Goal: Information Seeking & Learning: Learn about a topic

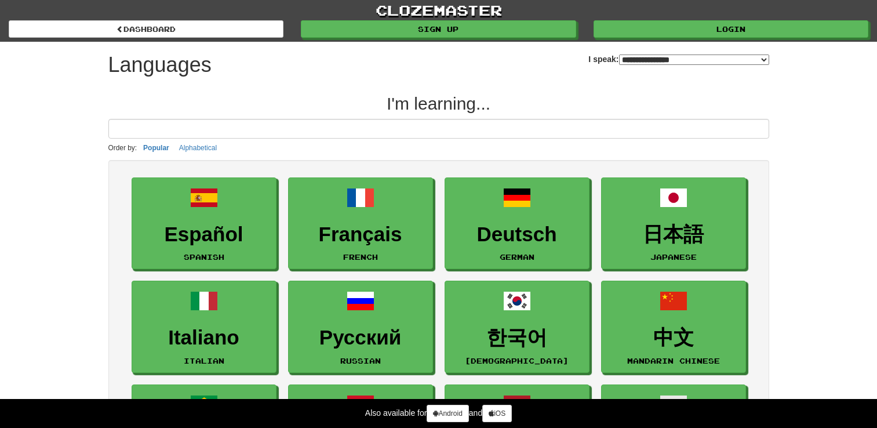
select select "*******"
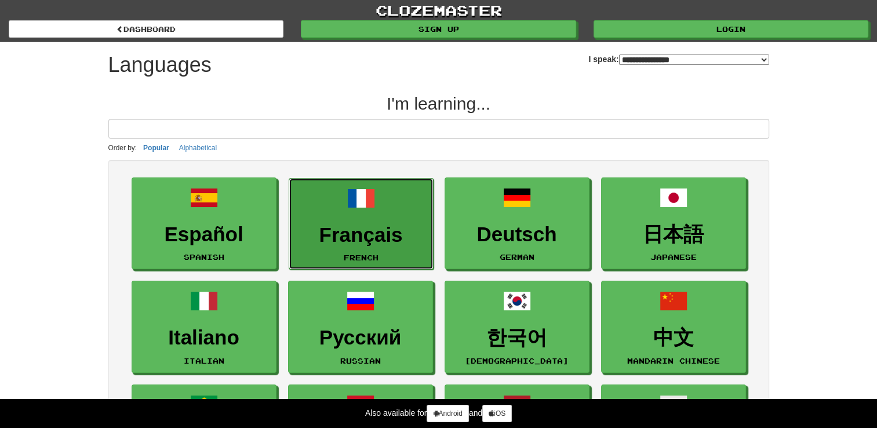
click at [364, 208] on span at bounding box center [361, 198] width 28 height 28
click at [412, 212] on link "Français French" at bounding box center [361, 224] width 145 height 92
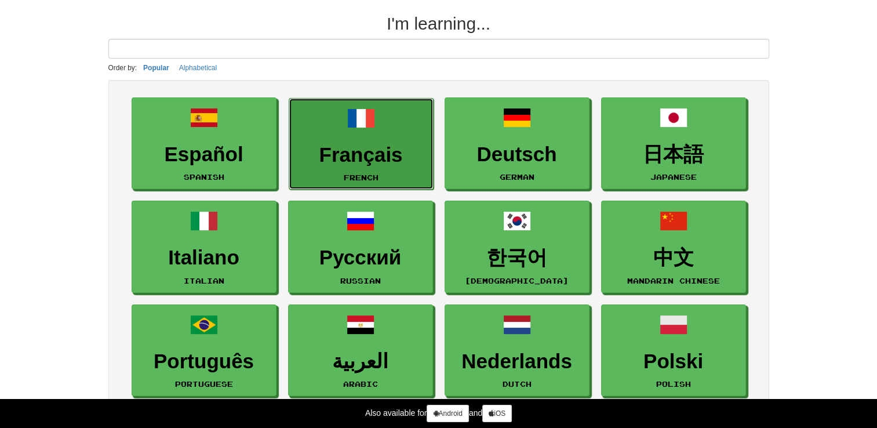
scroll to position [81, 0]
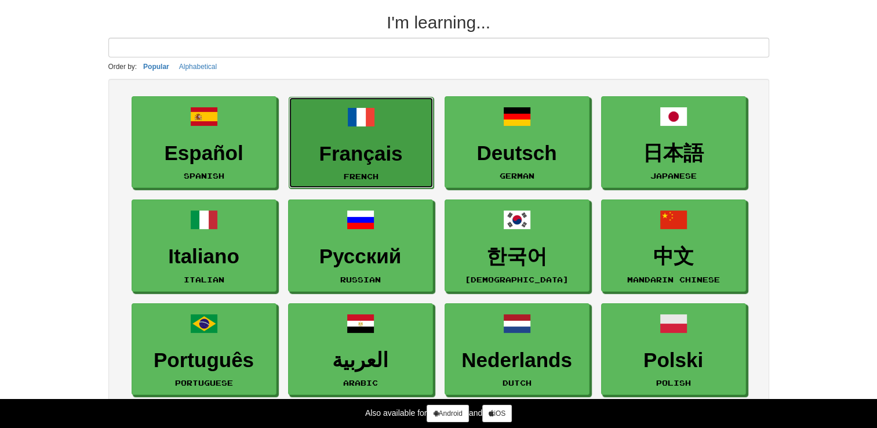
click at [371, 154] on h3 "Français" at bounding box center [361, 154] width 132 height 23
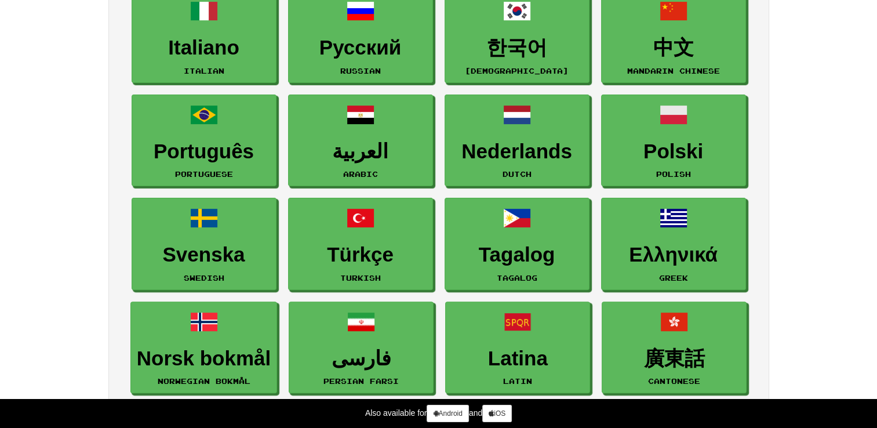
scroll to position [0, 0]
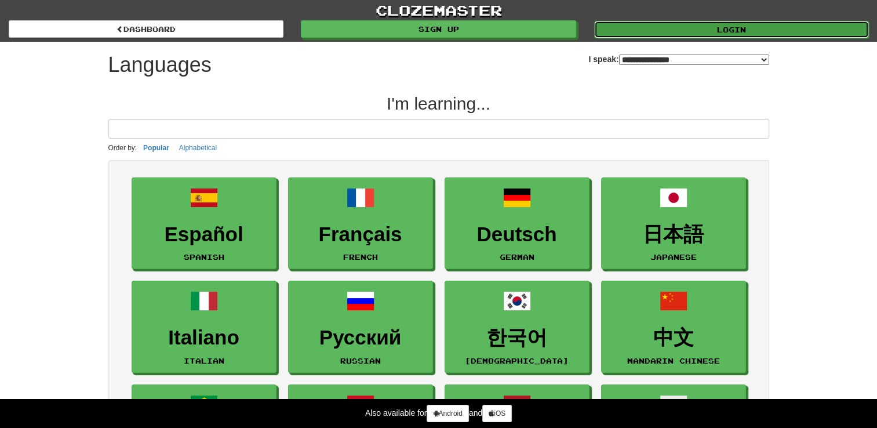
click at [670, 35] on link "Login" at bounding box center [731, 29] width 275 height 17
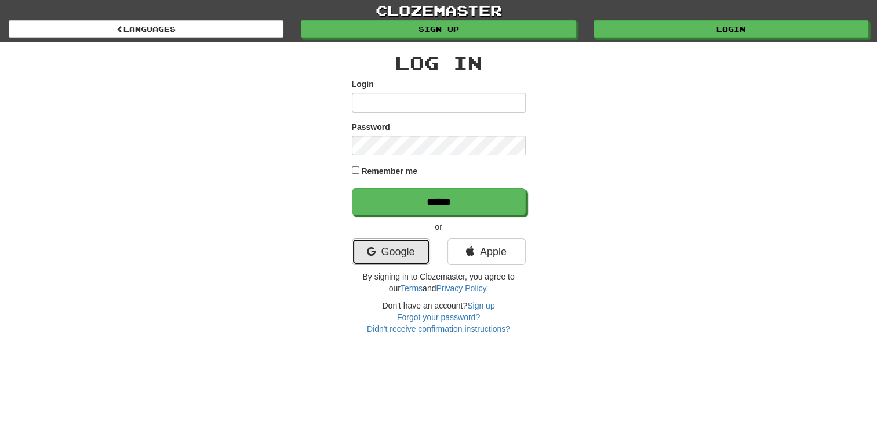
click at [391, 249] on link "Google" at bounding box center [391, 251] width 78 height 27
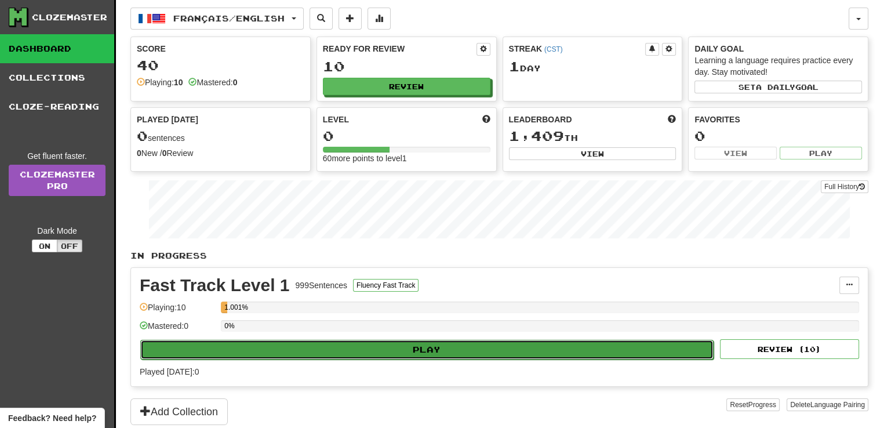
click at [422, 344] on button "Play" at bounding box center [426, 350] width 573 height 20
select select "**"
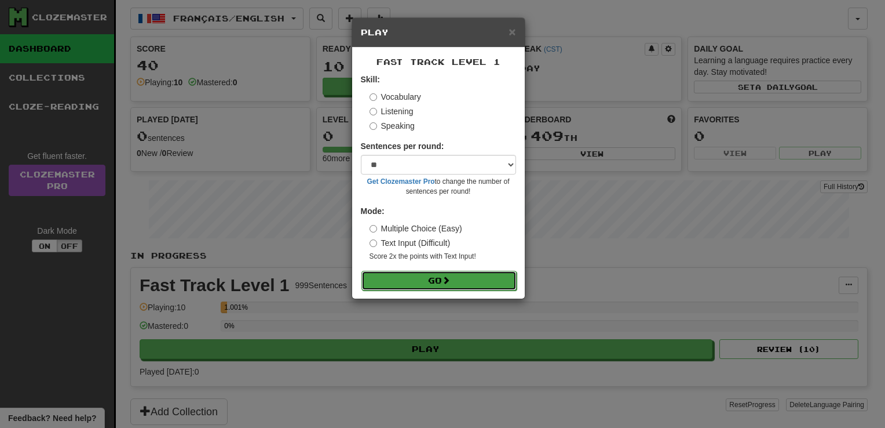
click at [422, 285] on button "Go" at bounding box center [439, 281] width 155 height 20
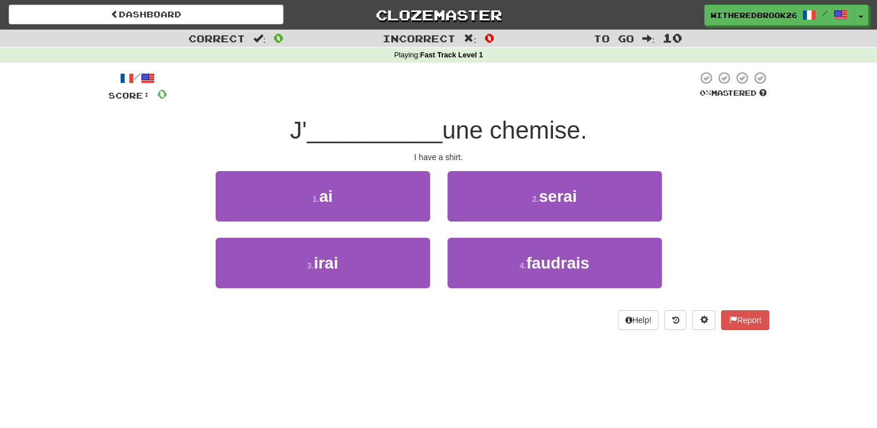
click at [524, 349] on div "Dashboard Clozemaster WitheredBrook2688 / Toggle Dropdown Dashboard Leaderboard…" at bounding box center [438, 214] width 877 height 428
click at [558, 413] on div "Dashboard Clozemaster WitheredBrook2688 / Toggle Dropdown Dashboard Leaderboard…" at bounding box center [438, 214] width 877 height 428
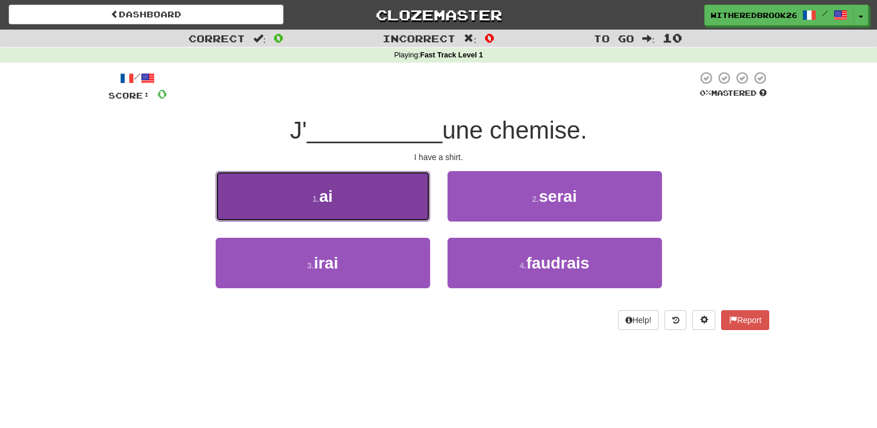
click at [336, 205] on button "1 . ai" at bounding box center [323, 196] width 214 height 50
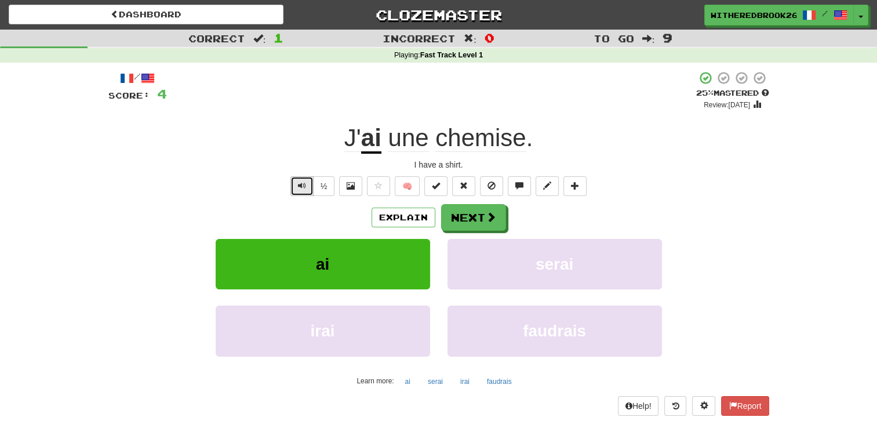
click at [305, 184] on span "Text-to-speech controls" at bounding box center [302, 185] width 8 height 8
click at [488, 213] on span at bounding box center [491, 217] width 10 height 10
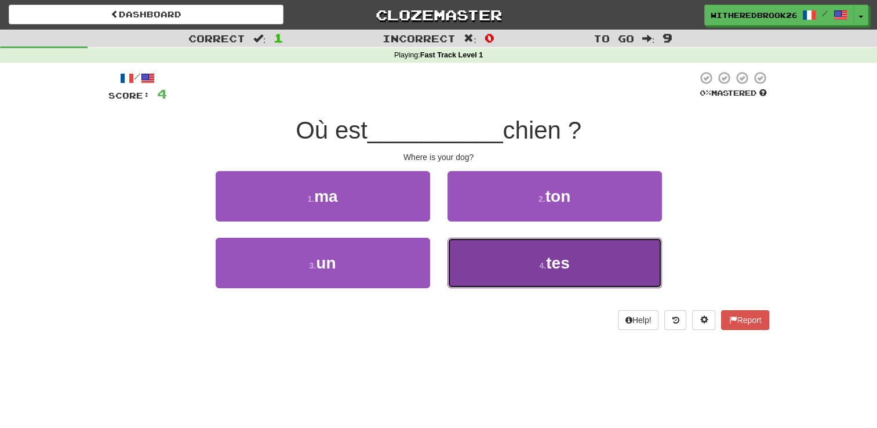
click at [533, 270] on button "4 . tes" at bounding box center [554, 263] width 214 height 50
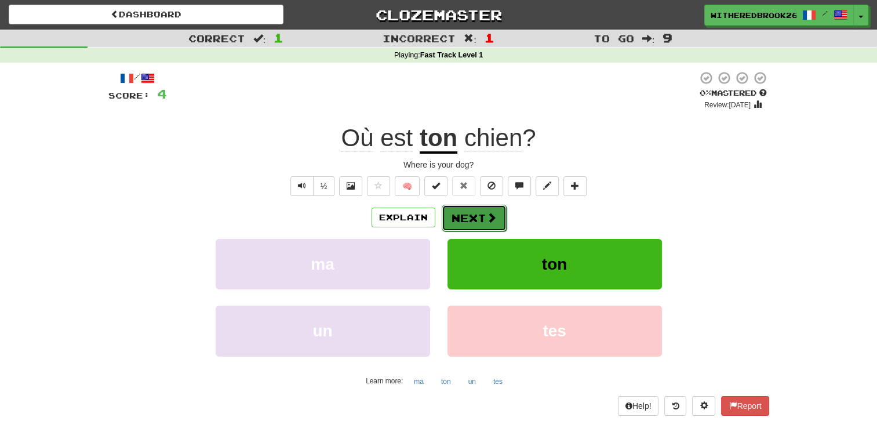
click at [479, 210] on button "Next" at bounding box center [474, 218] width 65 height 27
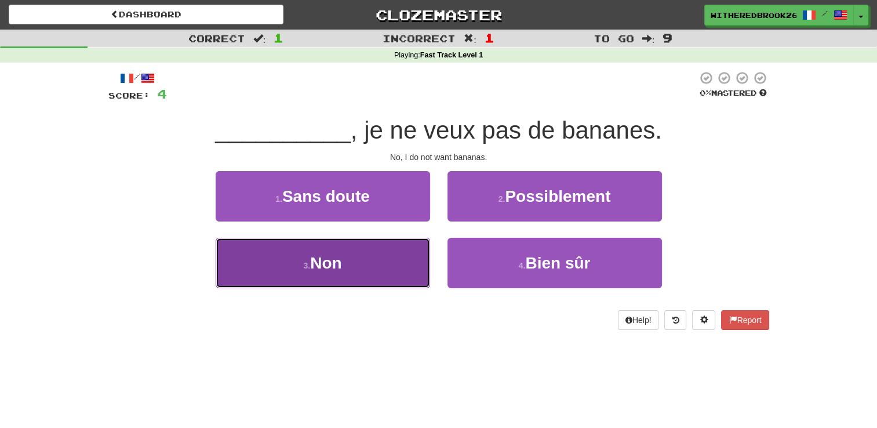
click at [404, 265] on button "3 . Non" at bounding box center [323, 263] width 214 height 50
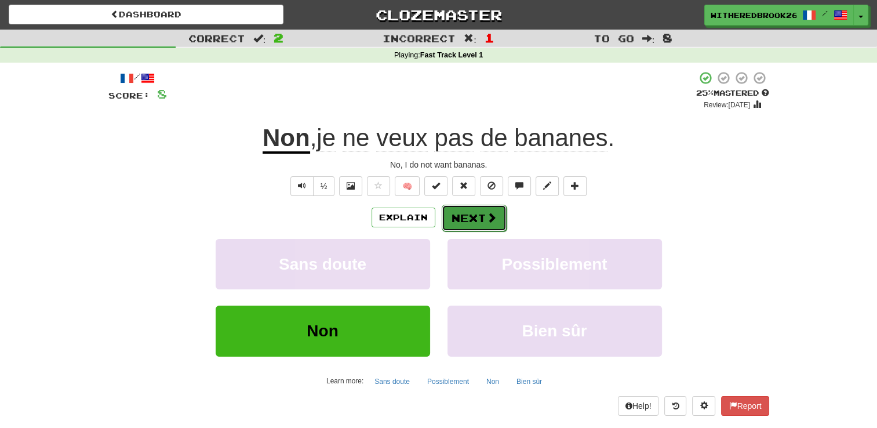
click at [476, 221] on button "Next" at bounding box center [474, 218] width 65 height 27
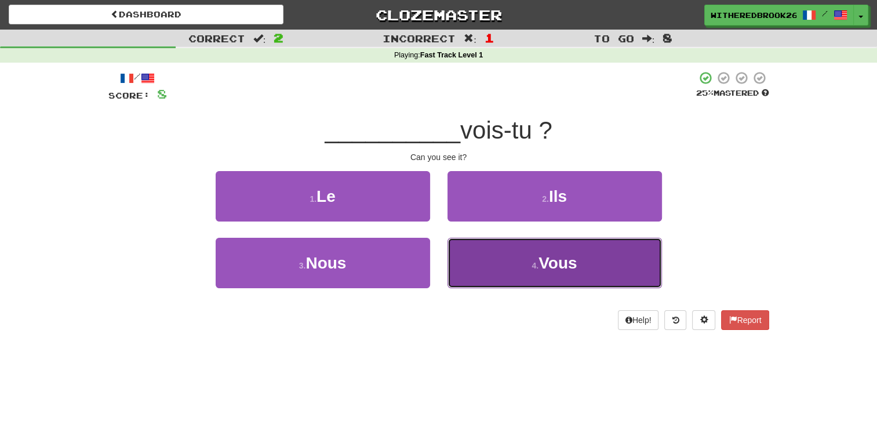
click at [497, 260] on button "4 . Vous" at bounding box center [554, 263] width 214 height 50
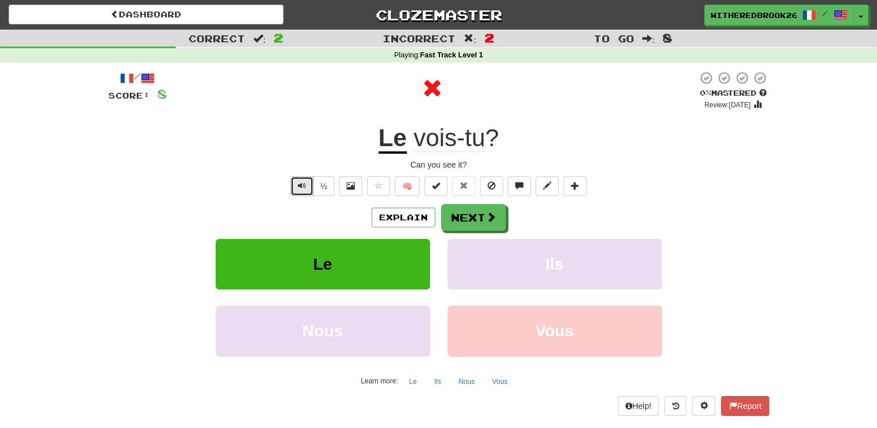
click at [299, 183] on span "Text-to-speech controls" at bounding box center [302, 185] width 8 height 8
click at [487, 221] on span at bounding box center [491, 217] width 10 height 10
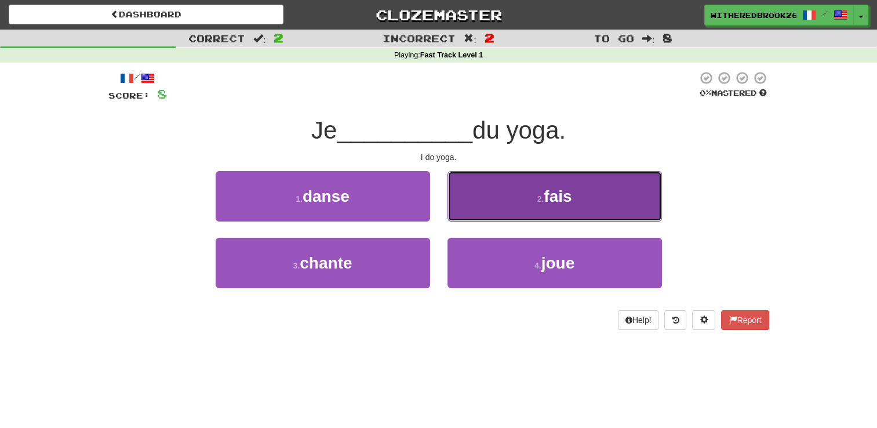
click at [534, 187] on button "2 . fais" at bounding box center [554, 196] width 214 height 50
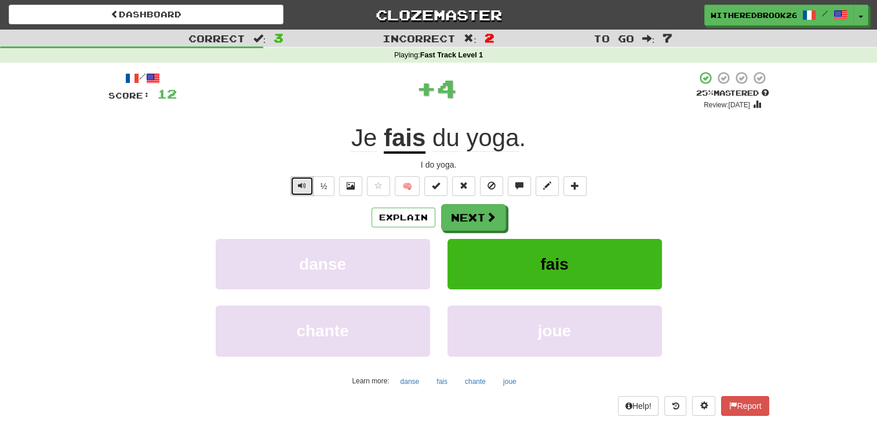
click at [307, 187] on button "Text-to-speech controls" at bounding box center [301, 186] width 23 height 20
click at [474, 223] on button "Next" at bounding box center [474, 218] width 65 height 27
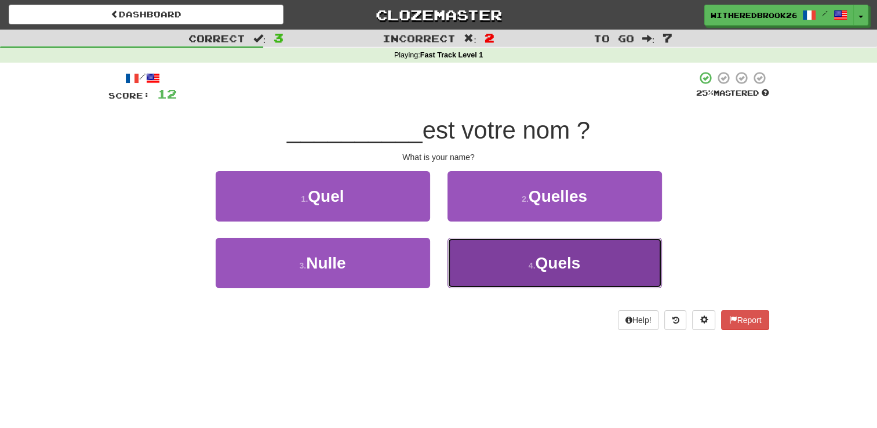
click at [547, 254] on span "Quels" at bounding box center [557, 263] width 45 height 18
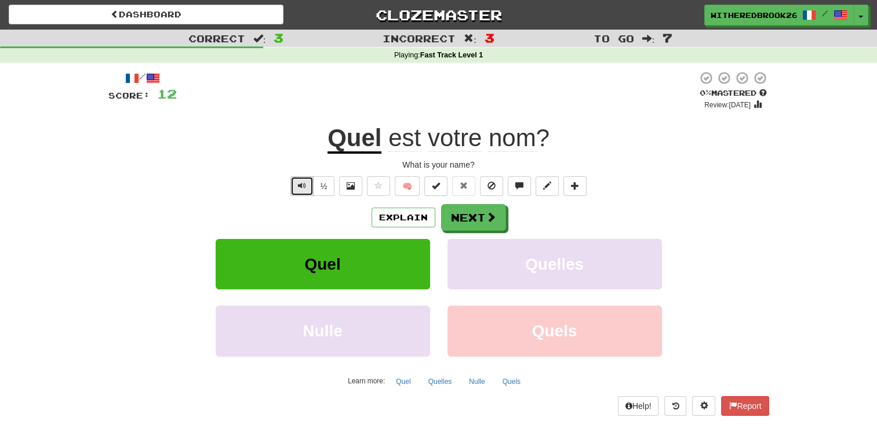
click at [308, 186] on button "Text-to-speech controls" at bounding box center [301, 186] width 23 height 20
click at [471, 231] on div "Explain Next Quel Quelles Nulle Quels Learn more: Quel Quelles Nulle Quels" at bounding box center [438, 297] width 661 height 186
click at [488, 216] on span at bounding box center [491, 217] width 10 height 10
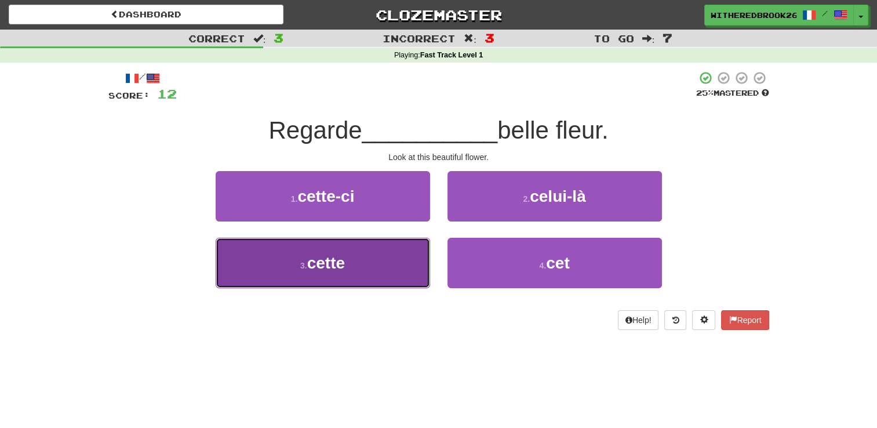
click at [386, 254] on button "3 . cette" at bounding box center [323, 263] width 214 height 50
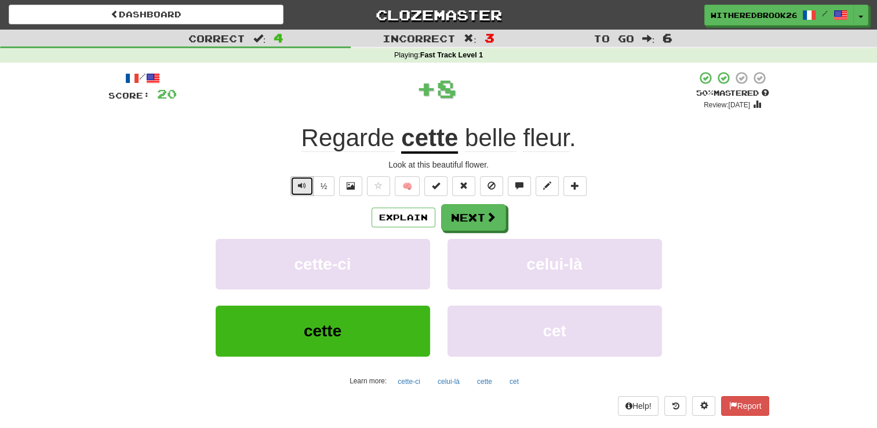
click at [304, 187] on span "Text-to-speech controls" at bounding box center [302, 185] width 8 height 8
click at [326, 187] on button "½" at bounding box center [324, 186] width 22 height 20
click at [472, 214] on button "Next" at bounding box center [474, 218] width 65 height 27
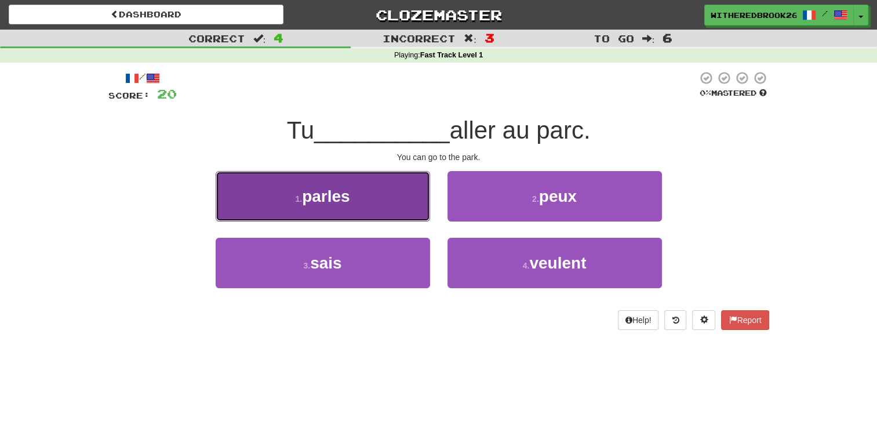
click at [353, 205] on button "1 . parles" at bounding box center [323, 196] width 214 height 50
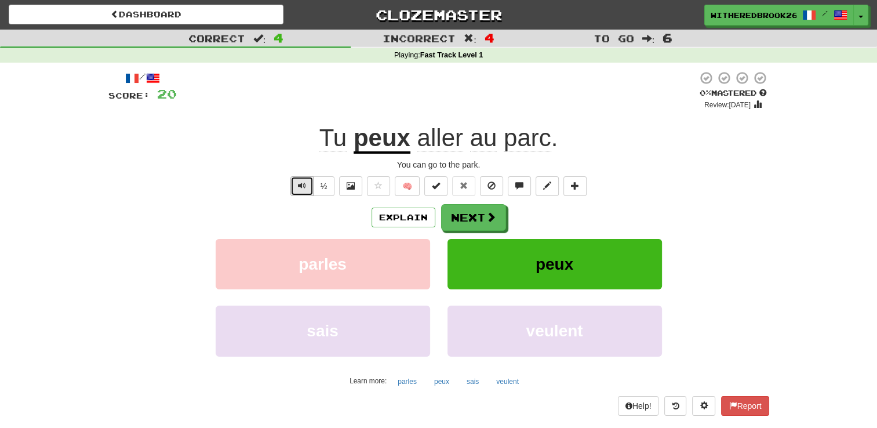
click at [303, 191] on button "Text-to-speech controls" at bounding box center [301, 186] width 23 height 20
click at [486, 221] on span at bounding box center [491, 217] width 10 height 10
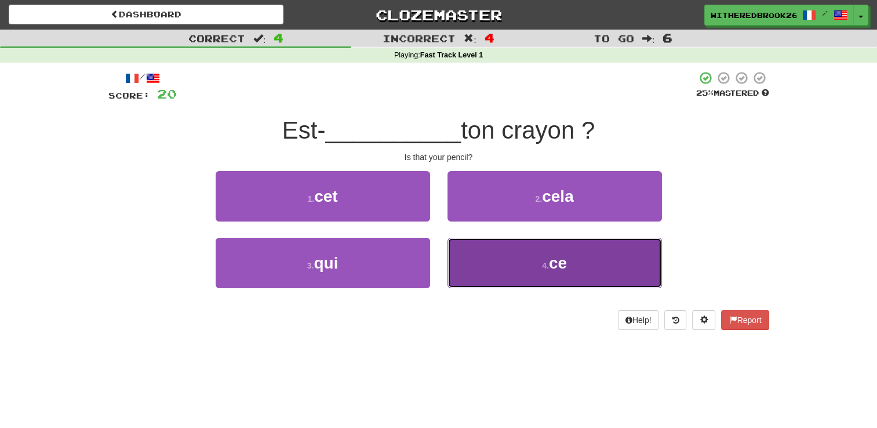
click at [542, 265] on small "4 ." at bounding box center [545, 265] width 7 height 9
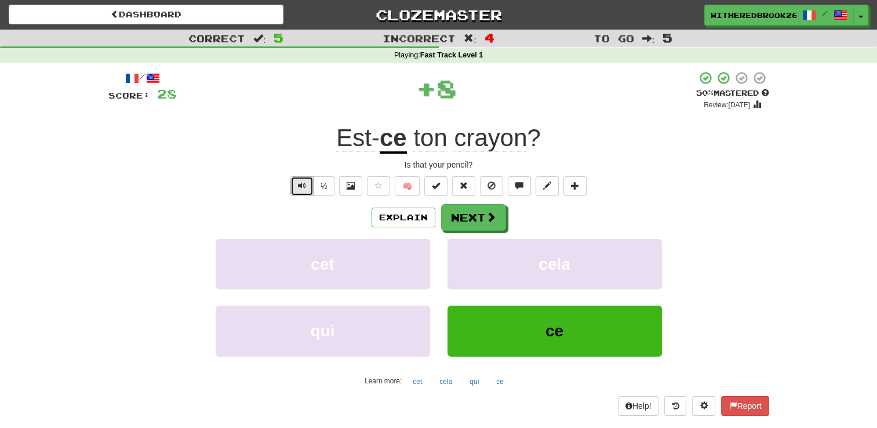
click at [303, 186] on span "Text-to-speech controls" at bounding box center [302, 185] width 8 height 8
click at [491, 214] on span at bounding box center [491, 217] width 10 height 10
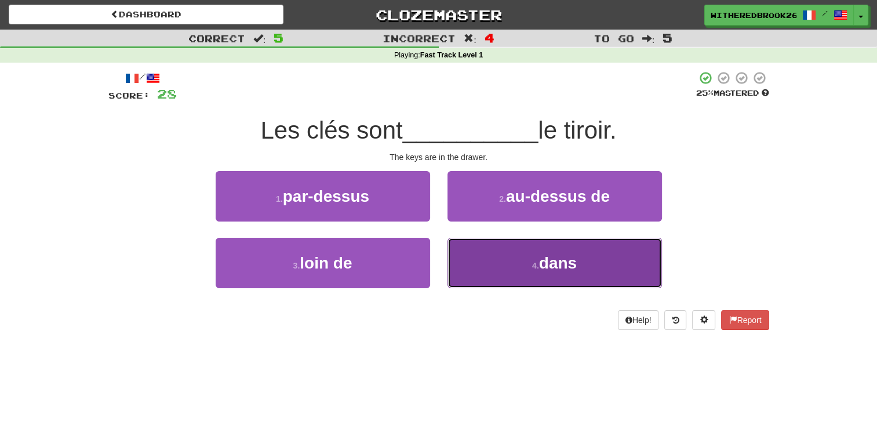
click at [545, 276] on button "4 . dans" at bounding box center [554, 263] width 214 height 50
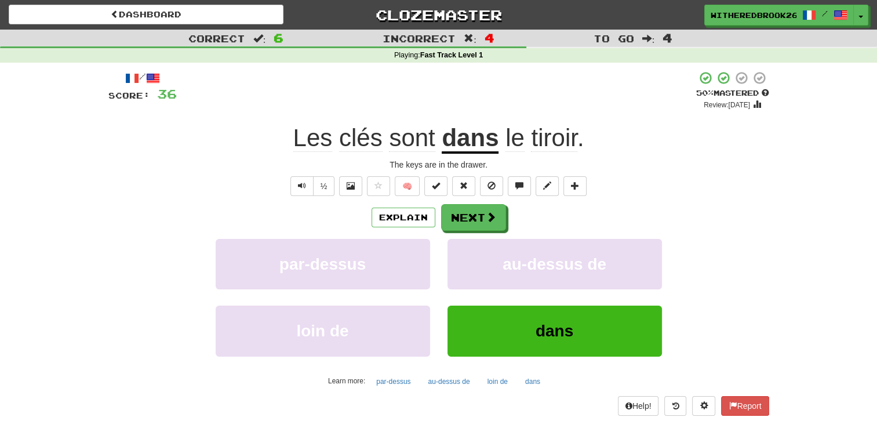
click at [287, 185] on div "½ 🧠" at bounding box center [438, 186] width 661 height 20
click at [298, 189] on span "Text-to-speech controls" at bounding box center [302, 185] width 8 height 8
click at [466, 214] on button "Next" at bounding box center [474, 218] width 65 height 27
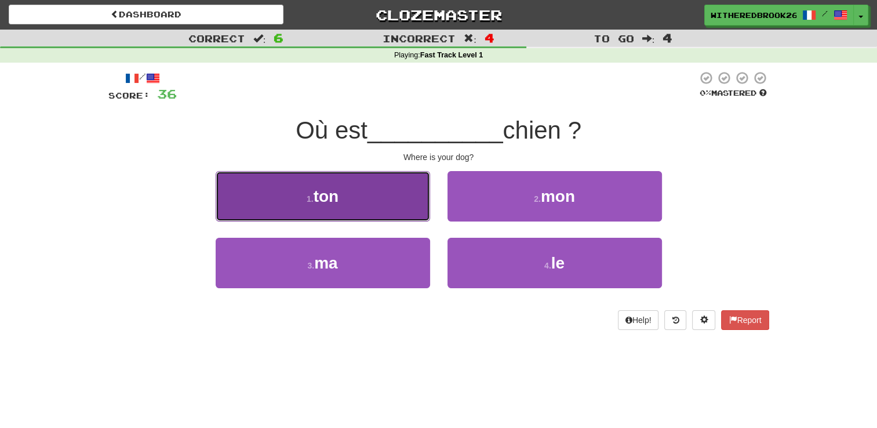
click at [358, 207] on button "1 . ton" at bounding box center [323, 196] width 214 height 50
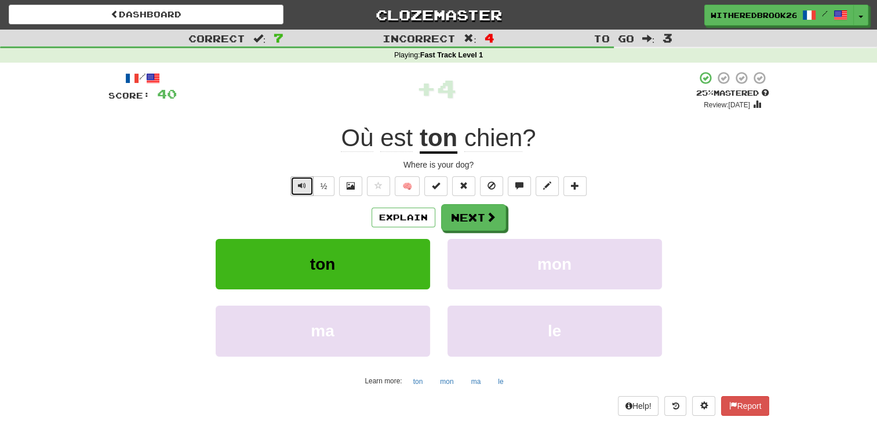
click at [302, 187] on span "Text-to-speech controls" at bounding box center [302, 185] width 8 height 8
click at [475, 228] on button "Next" at bounding box center [474, 218] width 65 height 27
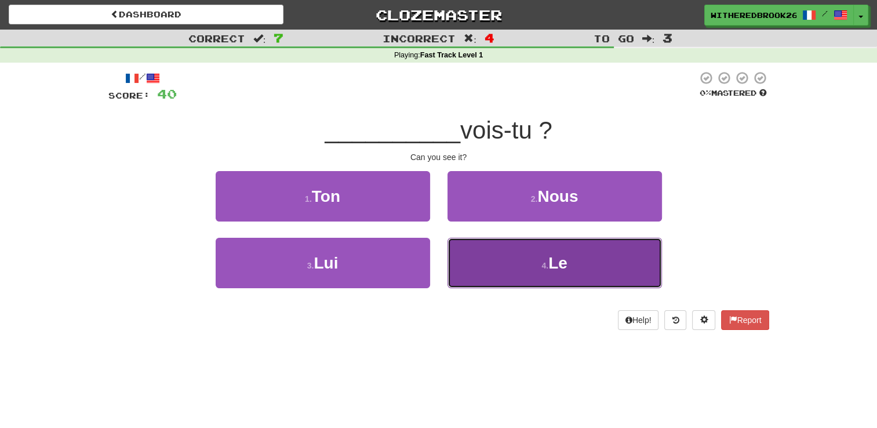
click at [525, 263] on button "4 . Le" at bounding box center [554, 263] width 214 height 50
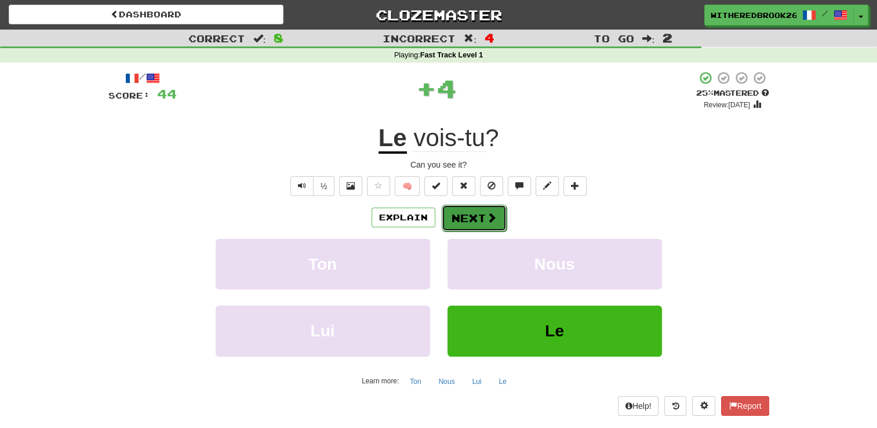
click at [466, 213] on button "Next" at bounding box center [474, 218] width 65 height 27
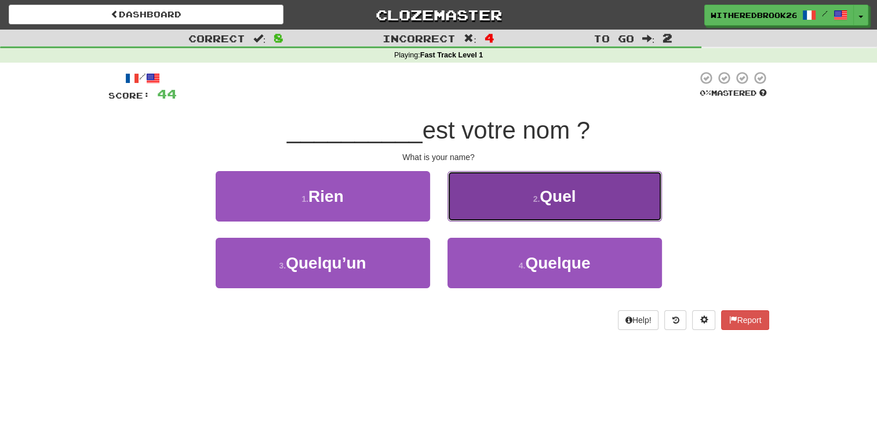
click at [509, 210] on button "2 . Quel" at bounding box center [554, 196] width 214 height 50
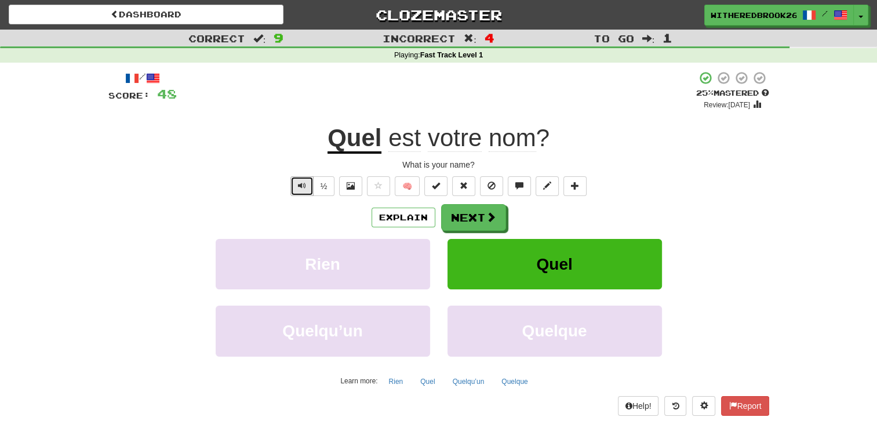
click at [312, 187] on button "Text-to-speech controls" at bounding box center [301, 186] width 23 height 20
click at [464, 226] on button "Next" at bounding box center [474, 218] width 65 height 27
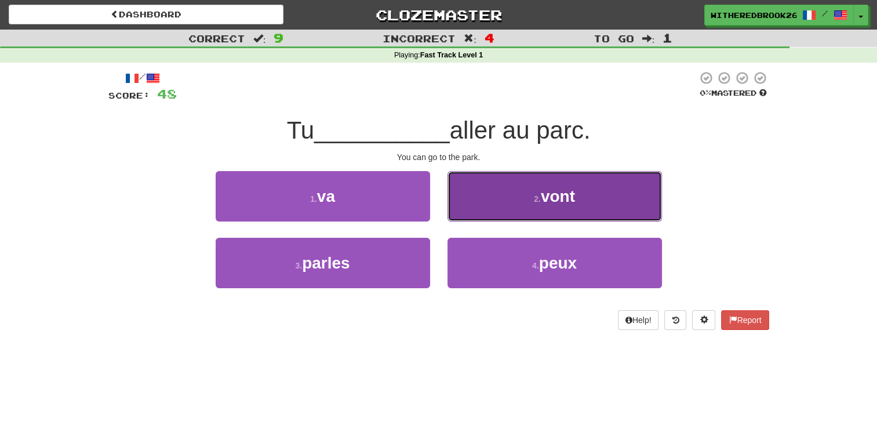
click at [534, 210] on button "2 . vont" at bounding box center [554, 196] width 214 height 50
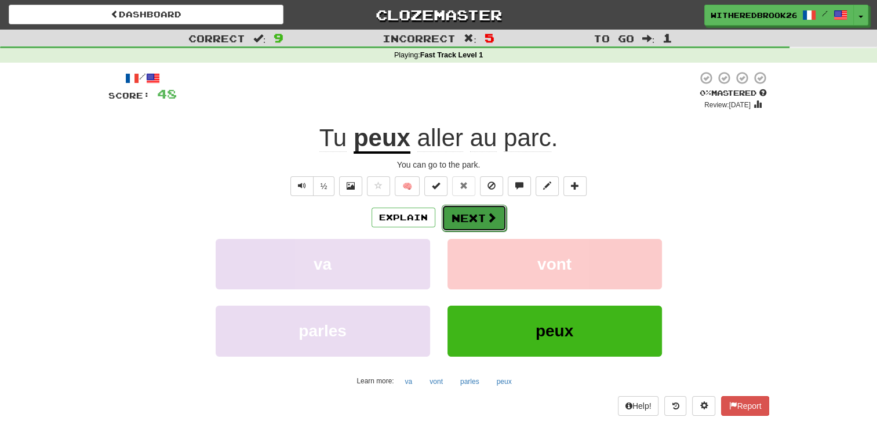
click at [494, 216] on span at bounding box center [491, 217] width 10 height 10
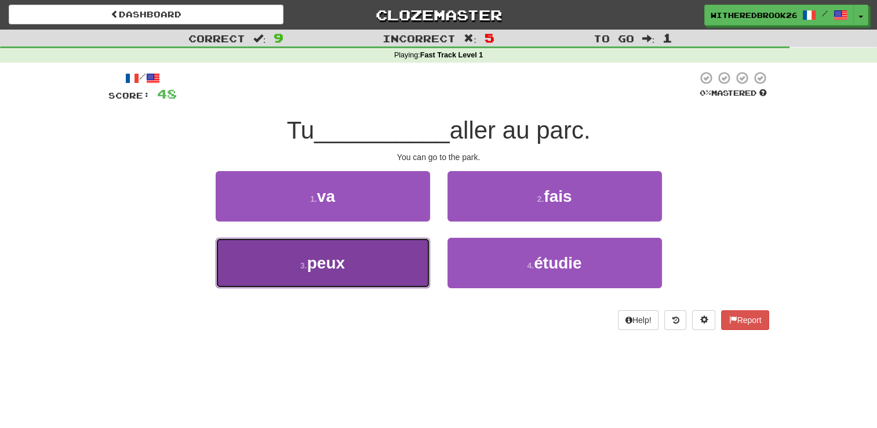
click at [384, 257] on button "3 . peux" at bounding box center [323, 263] width 214 height 50
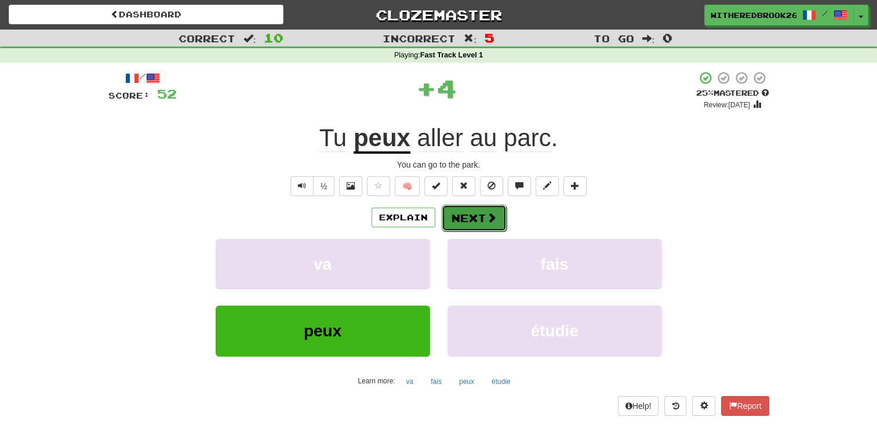
click at [486, 212] on span at bounding box center [491, 217] width 10 height 10
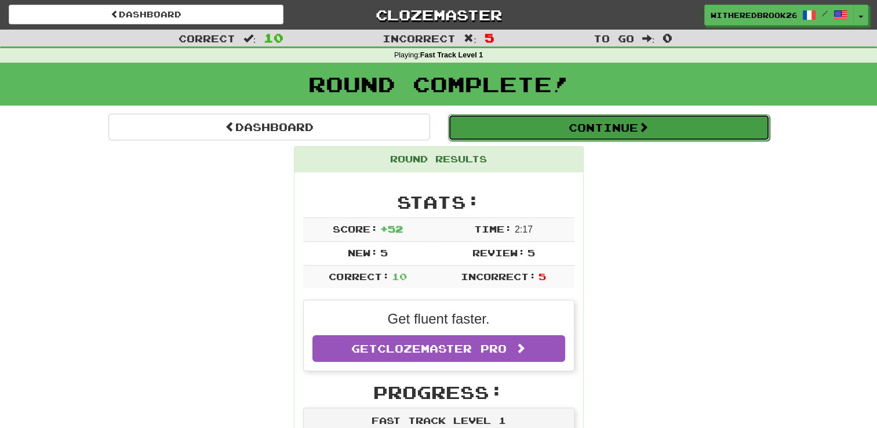
click at [633, 122] on button "Continue" at bounding box center [609, 127] width 322 height 27
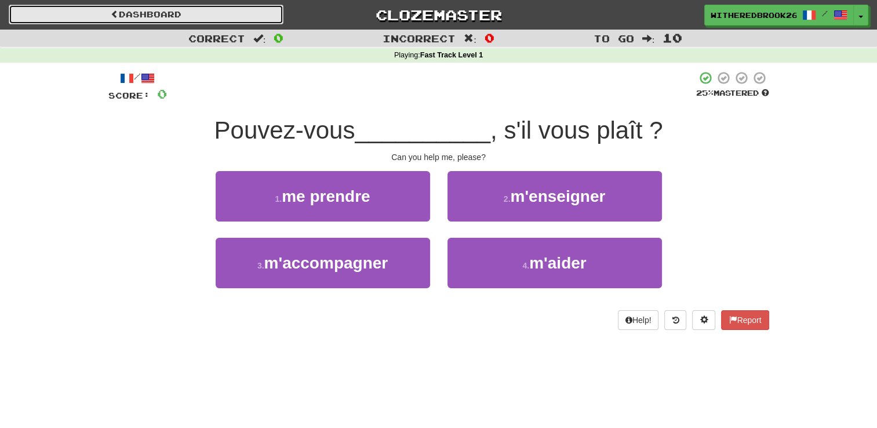
click at [148, 17] on link "Dashboard" at bounding box center [146, 15] width 275 height 20
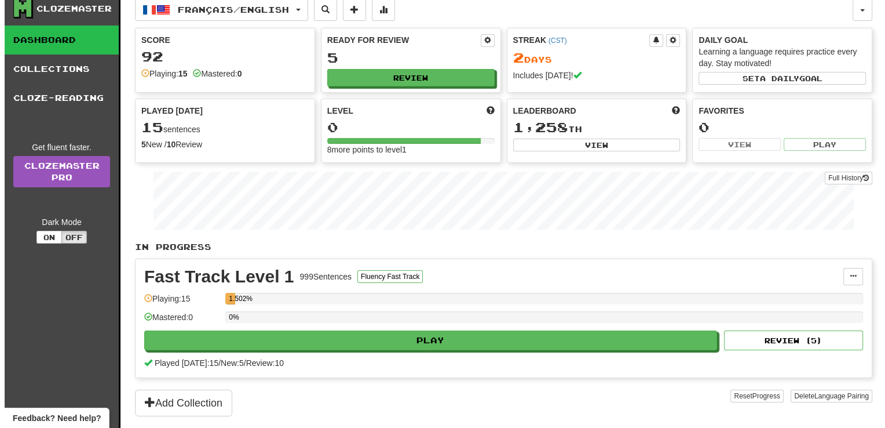
scroll to position [6, 0]
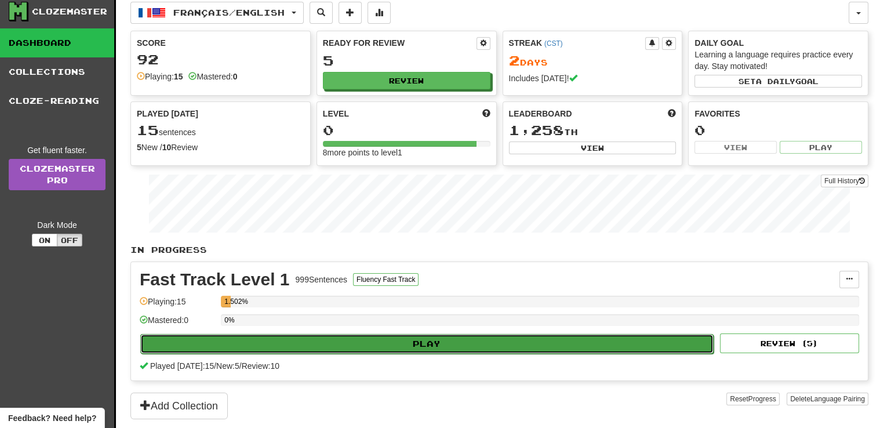
click at [454, 337] on button "Play" at bounding box center [426, 344] width 573 height 20
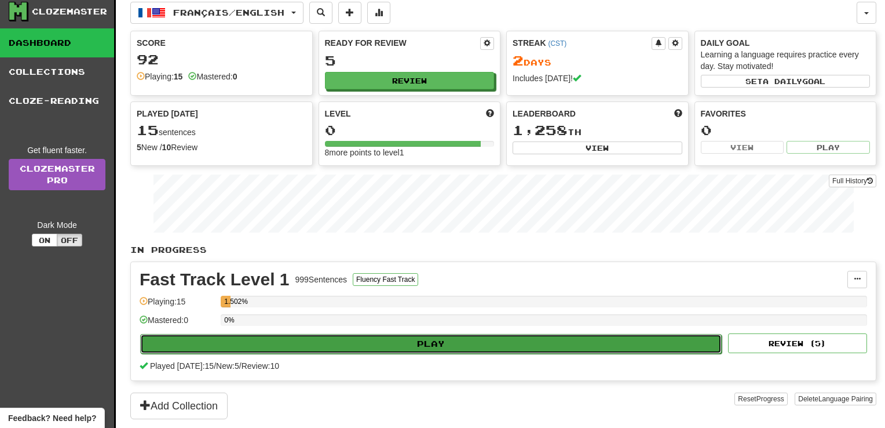
select select "**"
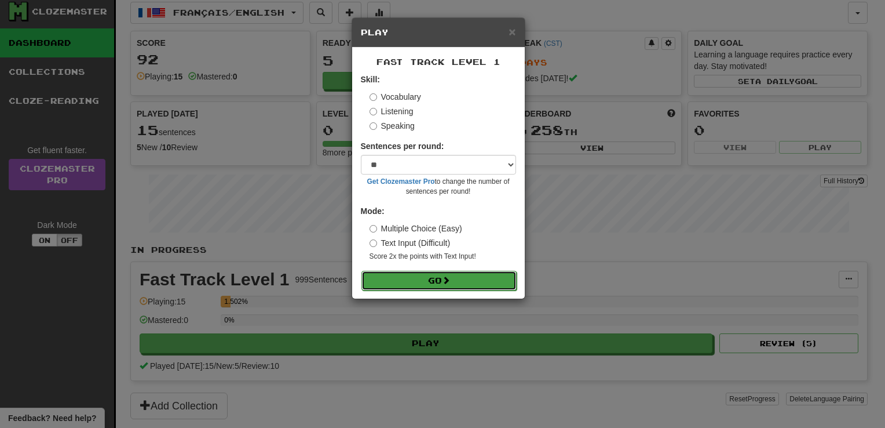
click at [447, 275] on button "Go" at bounding box center [439, 281] width 155 height 20
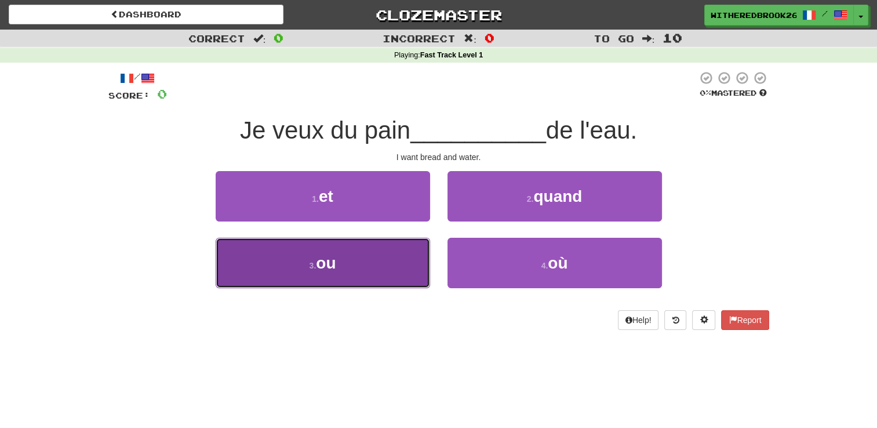
click at [359, 265] on button "3 . ou" at bounding box center [323, 263] width 214 height 50
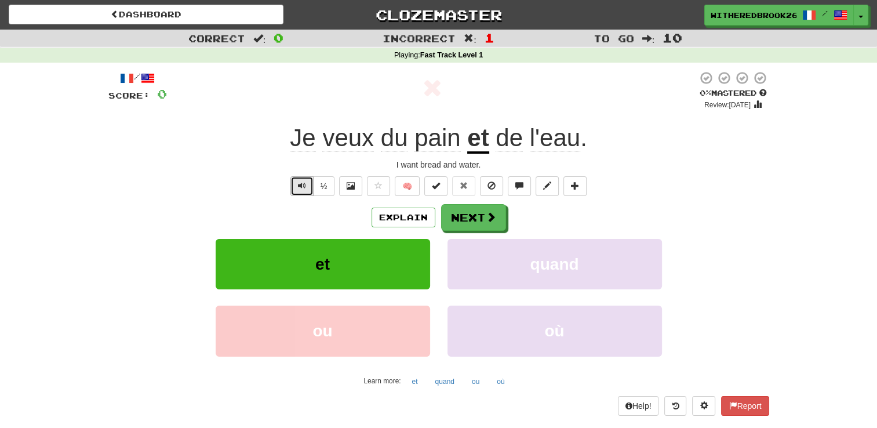
click at [301, 179] on button "Text-to-speech controls" at bounding box center [301, 186] width 23 height 20
click at [489, 224] on button "Next" at bounding box center [474, 218] width 65 height 27
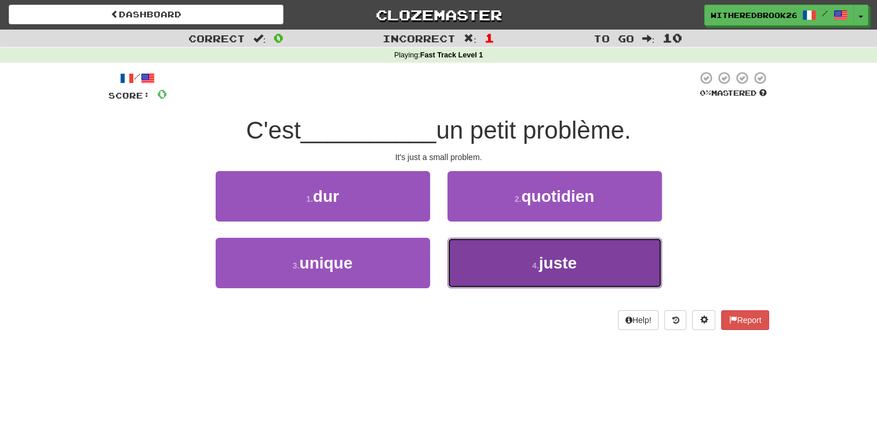
click at [527, 265] on button "4 . juste" at bounding box center [554, 263] width 214 height 50
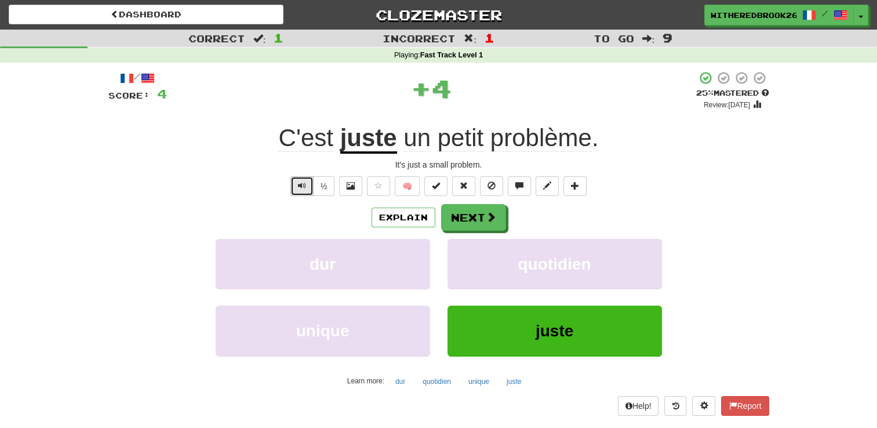
click at [304, 181] on span "Text-to-speech controls" at bounding box center [302, 185] width 8 height 8
click at [471, 217] on button "Next" at bounding box center [474, 218] width 65 height 27
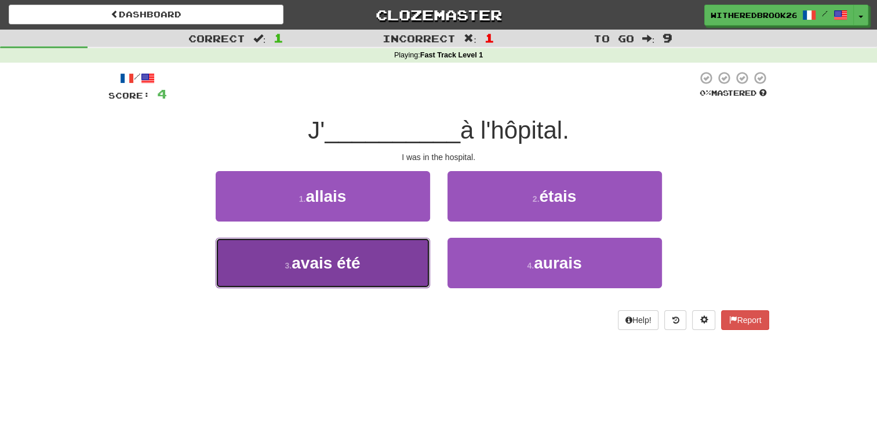
click at [366, 263] on button "3 . avais été" at bounding box center [323, 263] width 214 height 50
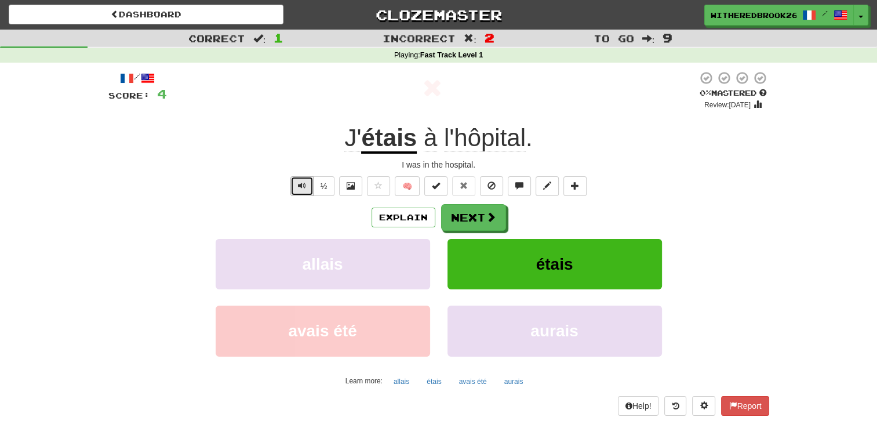
click at [291, 193] on button "Text-to-speech controls" at bounding box center [301, 186] width 23 height 20
click at [486, 214] on span at bounding box center [491, 217] width 10 height 10
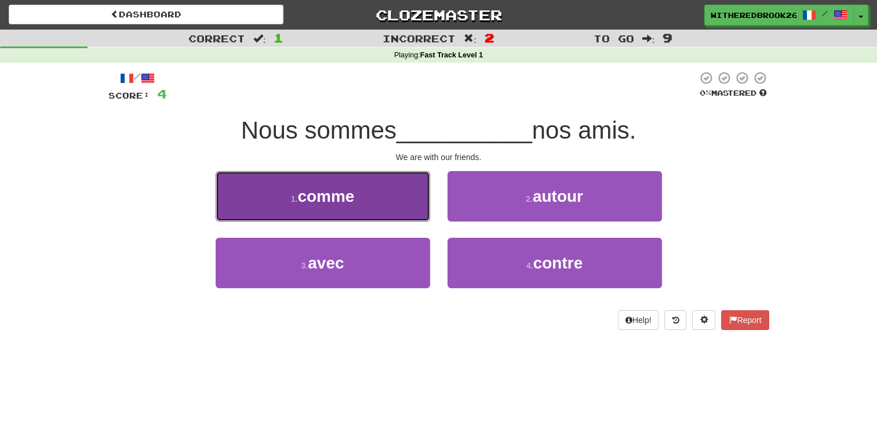
click at [396, 201] on button "1 . comme" at bounding box center [323, 196] width 214 height 50
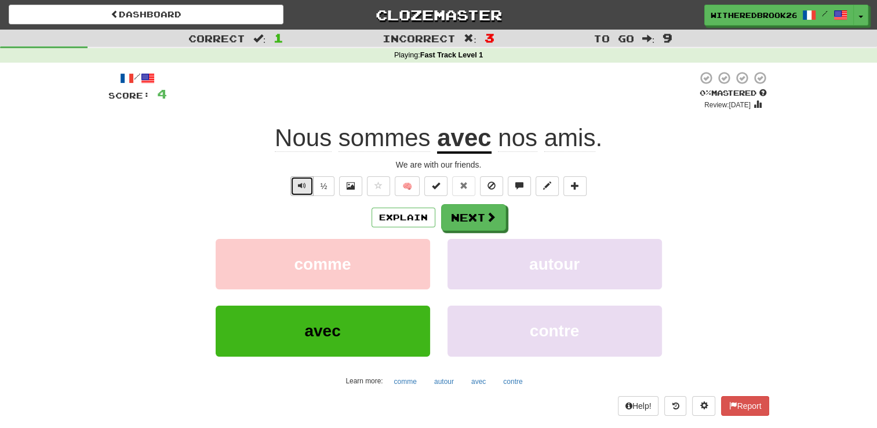
click at [301, 182] on span "Text-to-speech controls" at bounding box center [302, 185] width 8 height 8
click at [479, 213] on button "Next" at bounding box center [474, 218] width 65 height 27
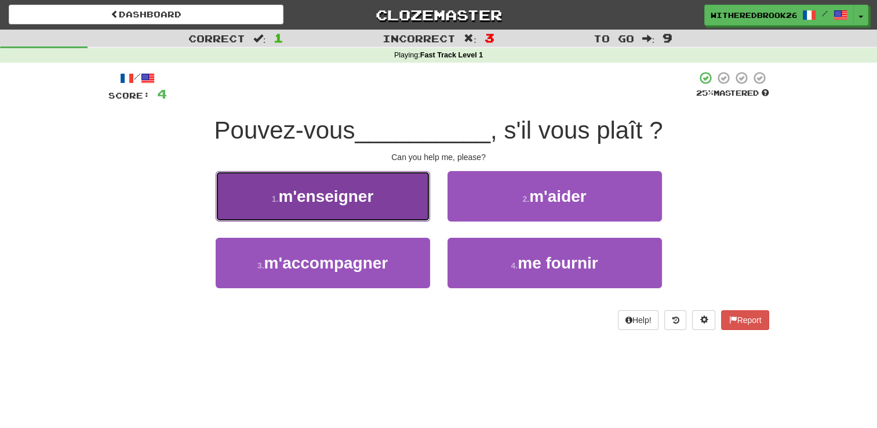
click at [370, 210] on button "1 . m'enseigner" at bounding box center [323, 196] width 214 height 50
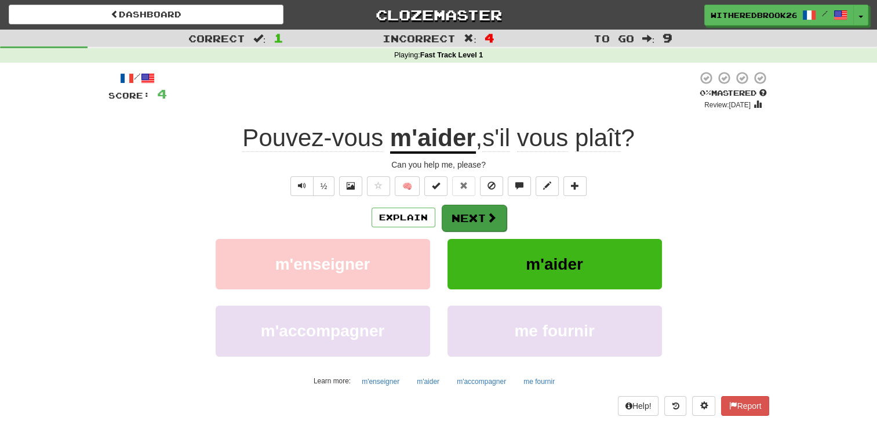
click at [483, 204] on div "Explain Next" at bounding box center [438, 217] width 661 height 27
click at [484, 211] on button "Next" at bounding box center [474, 218] width 65 height 27
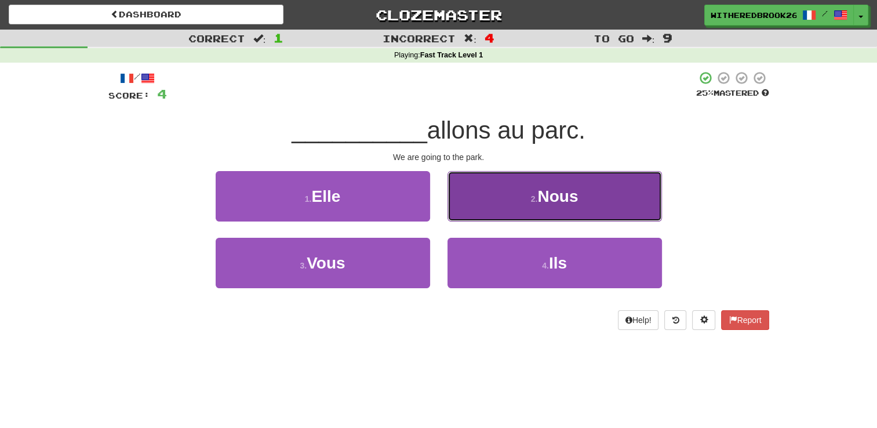
click at [529, 206] on button "2 . Nous" at bounding box center [554, 196] width 214 height 50
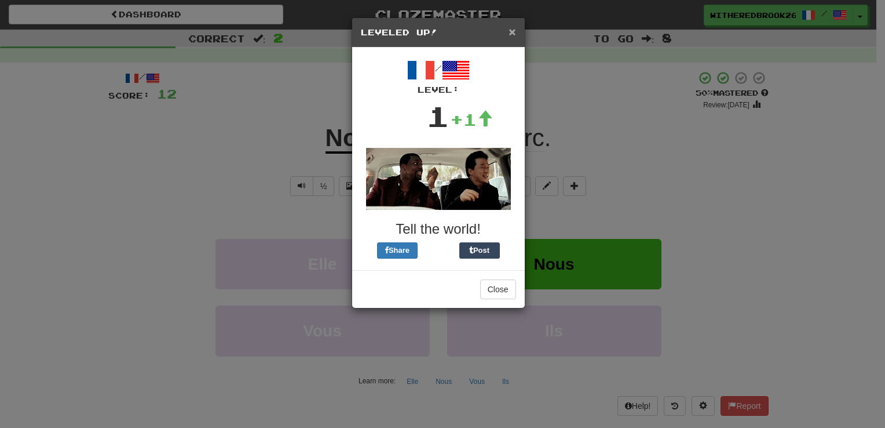
click at [510, 31] on span "×" at bounding box center [512, 31] width 7 height 13
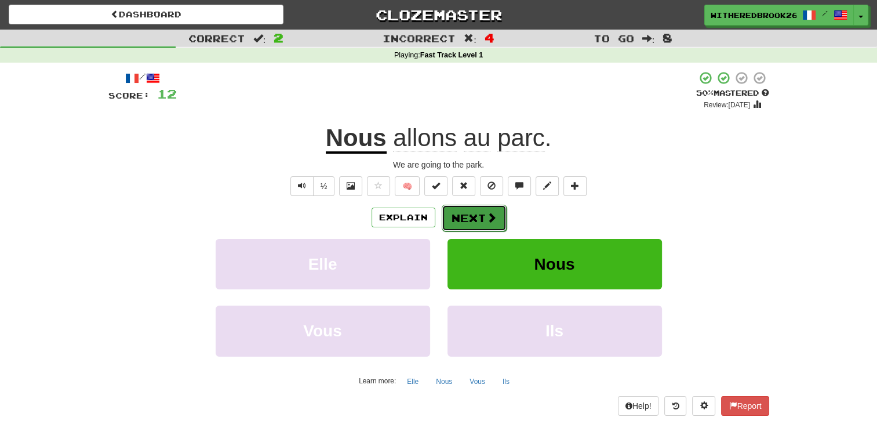
click at [469, 214] on button "Next" at bounding box center [474, 218] width 65 height 27
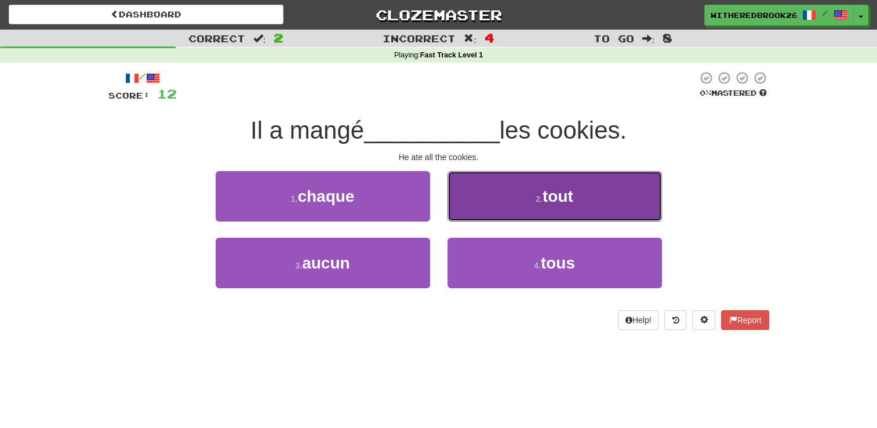
click at [517, 202] on button "2 . tout" at bounding box center [554, 196] width 214 height 50
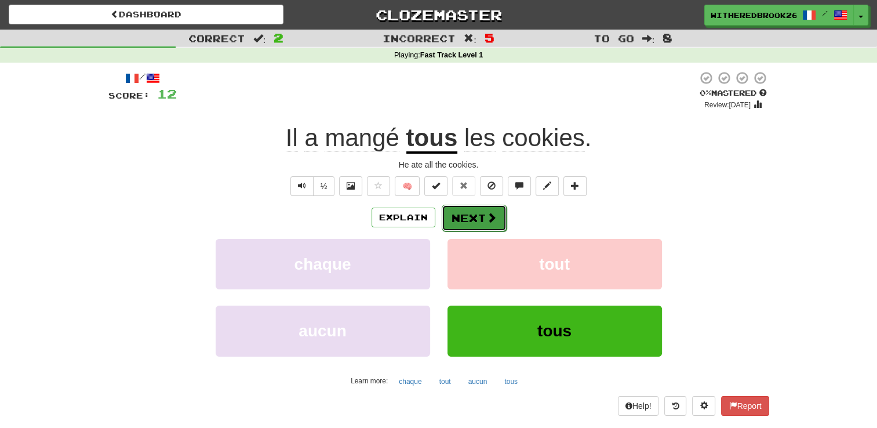
click at [474, 223] on button "Next" at bounding box center [474, 218] width 65 height 27
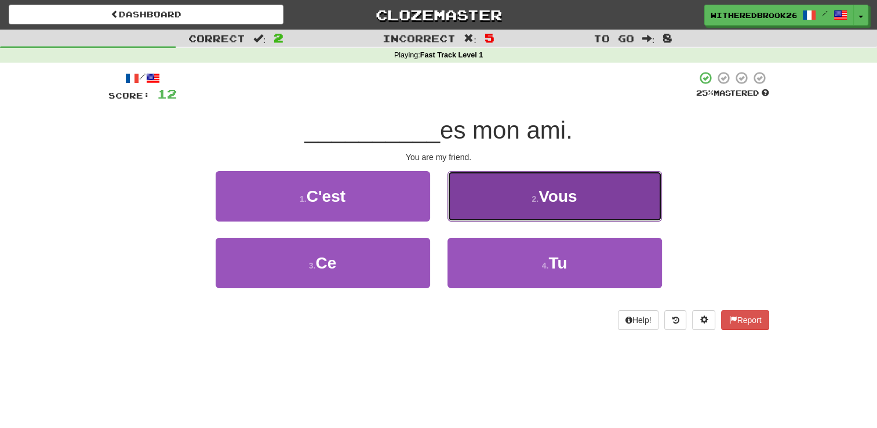
click at [535, 188] on button "2 . Vous" at bounding box center [554, 196] width 214 height 50
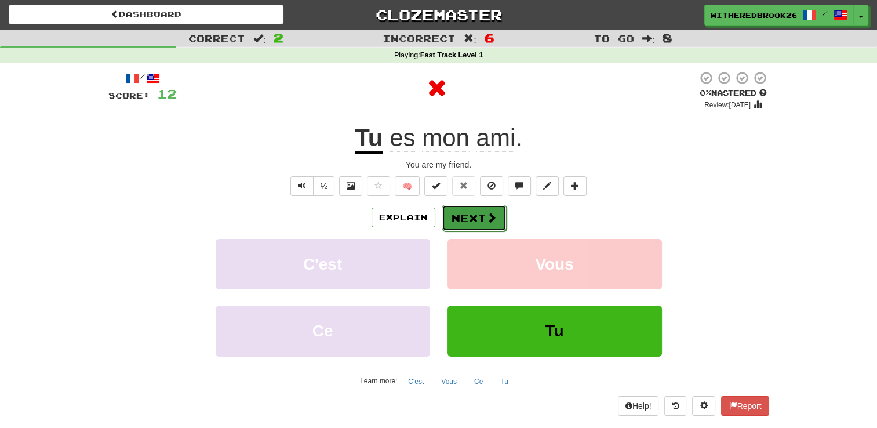
click at [468, 218] on button "Next" at bounding box center [474, 218] width 65 height 27
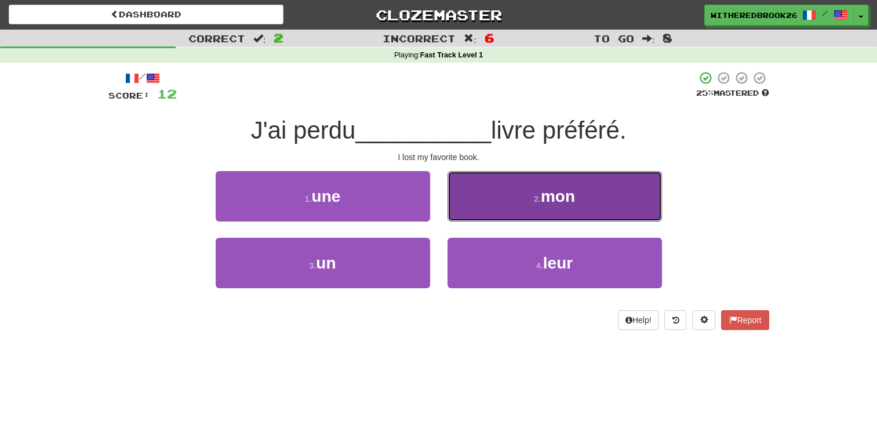
click at [530, 210] on button "2 . mon" at bounding box center [554, 196] width 214 height 50
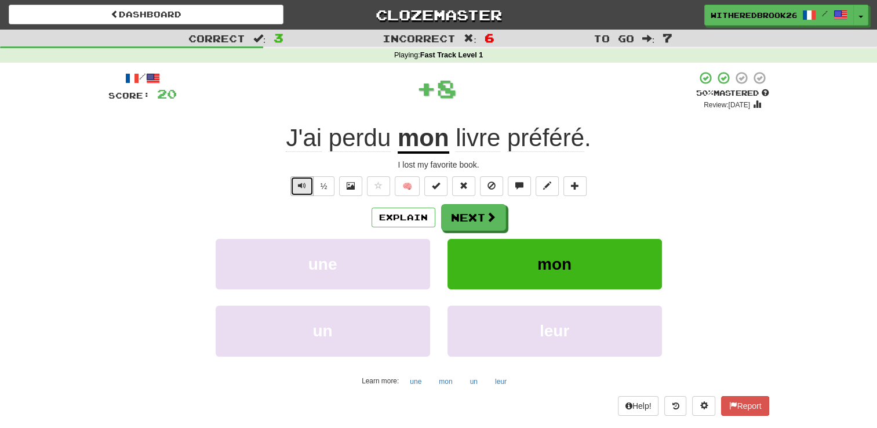
click at [302, 182] on span "Text-to-speech controls" at bounding box center [302, 185] width 8 height 8
click at [479, 214] on button "Next" at bounding box center [474, 218] width 65 height 27
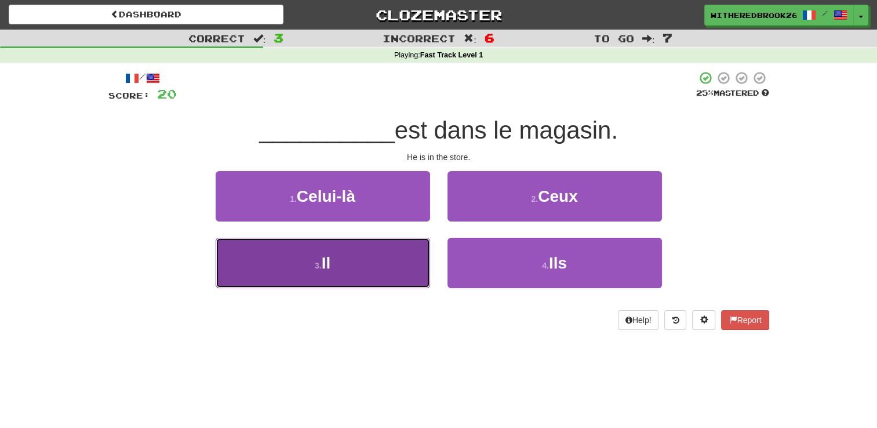
click at [393, 243] on button "3 . Il" at bounding box center [323, 263] width 214 height 50
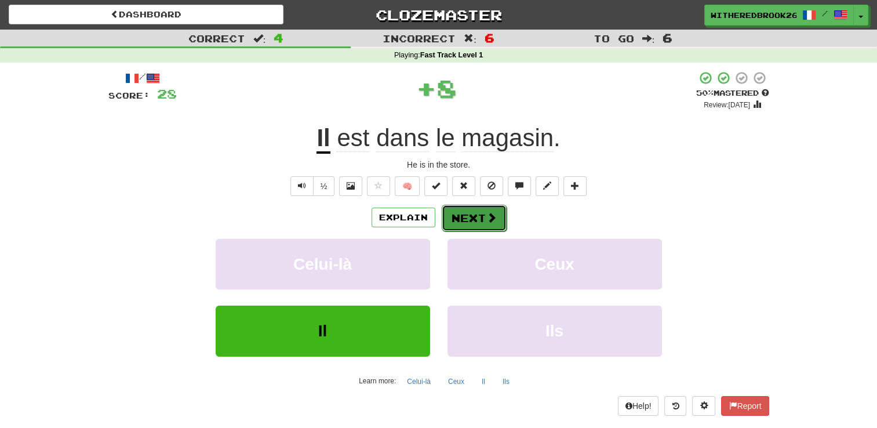
click at [486, 217] on span at bounding box center [491, 217] width 10 height 10
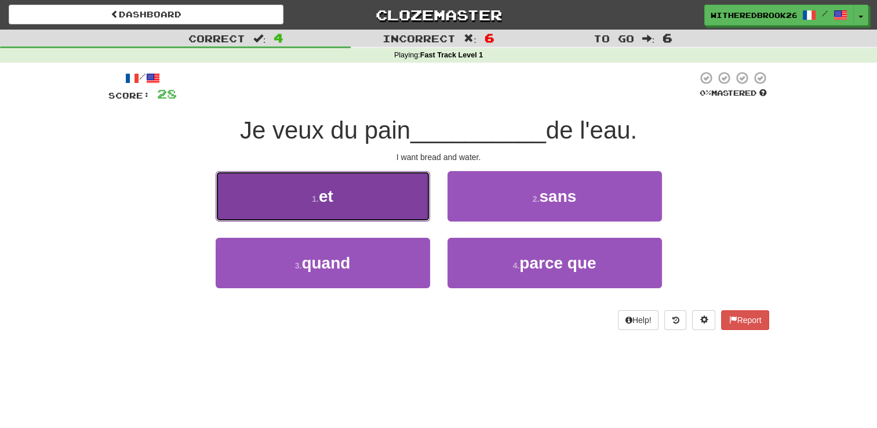
click at [403, 214] on button "1 . et" at bounding box center [323, 196] width 214 height 50
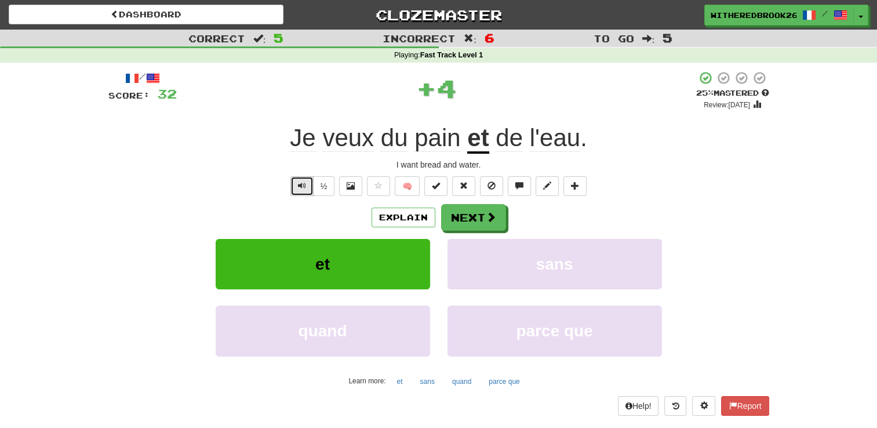
click at [312, 188] on button "Text-to-speech controls" at bounding box center [301, 186] width 23 height 20
click at [460, 223] on button "Next" at bounding box center [474, 218] width 65 height 27
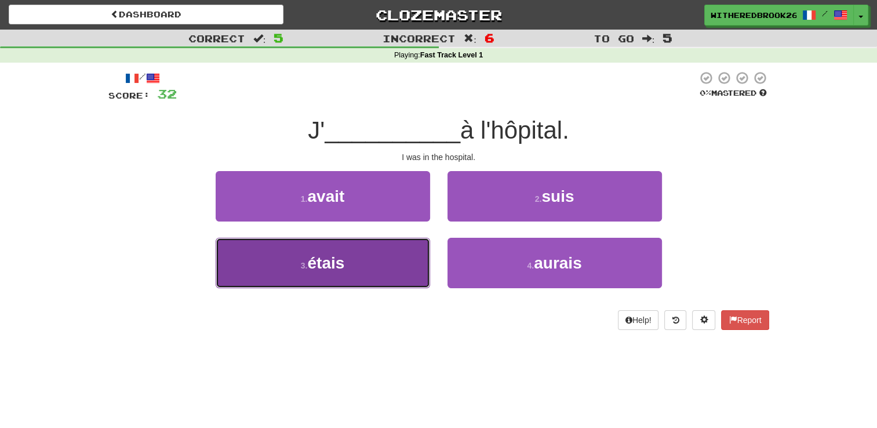
click at [332, 254] on span "étais" at bounding box center [325, 263] width 37 height 18
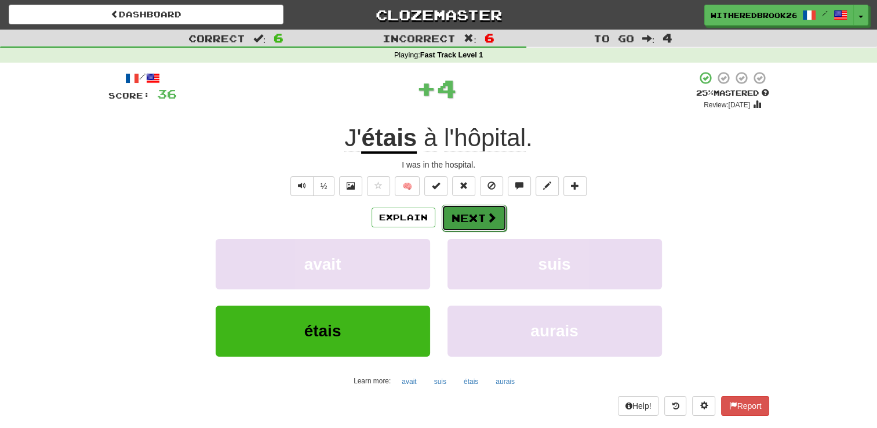
click at [484, 223] on button "Next" at bounding box center [474, 218] width 65 height 27
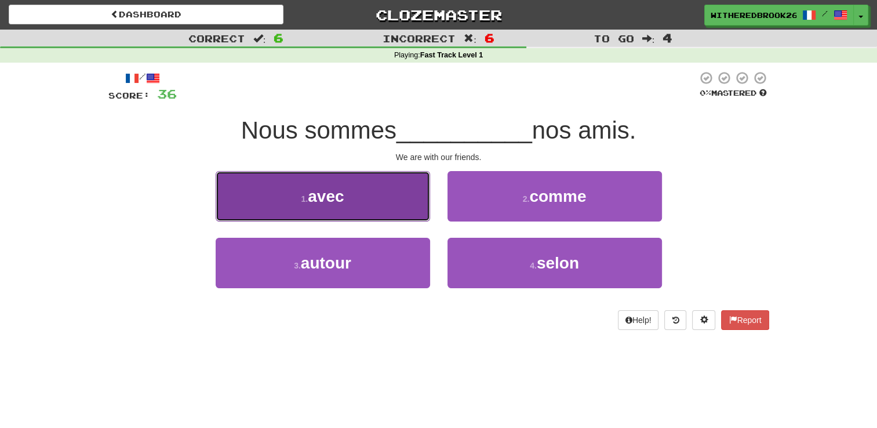
click at [349, 180] on button "1 . avec" at bounding box center [323, 196] width 214 height 50
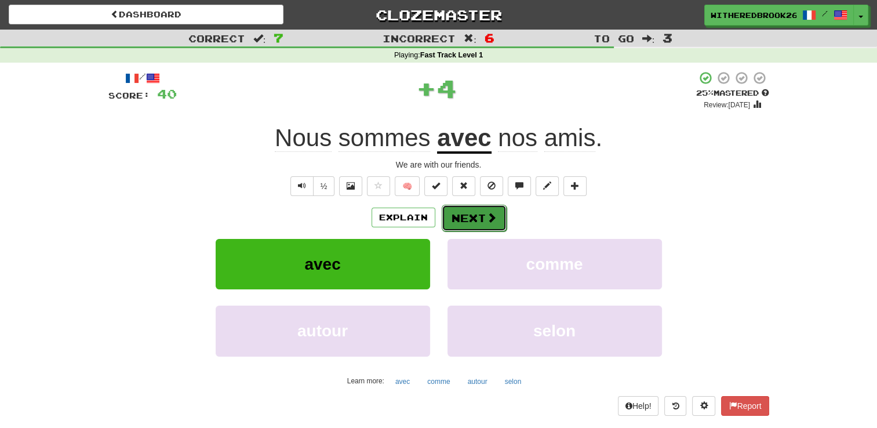
click at [473, 219] on button "Next" at bounding box center [474, 218] width 65 height 27
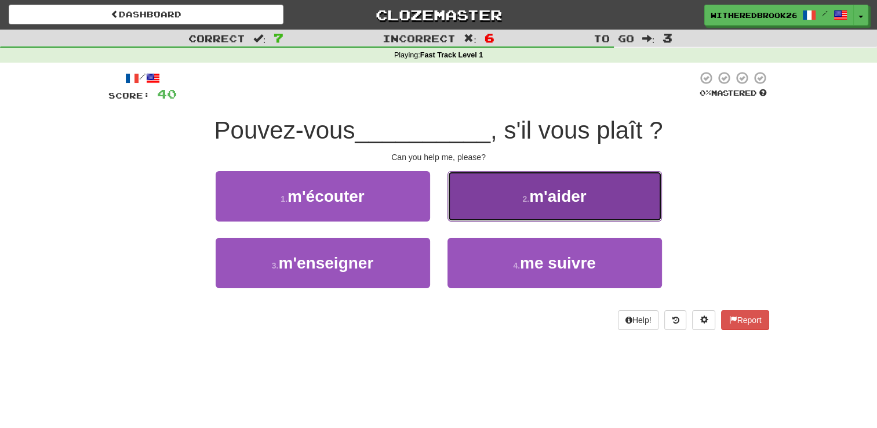
click at [533, 221] on button "2 . m'aider" at bounding box center [554, 196] width 214 height 50
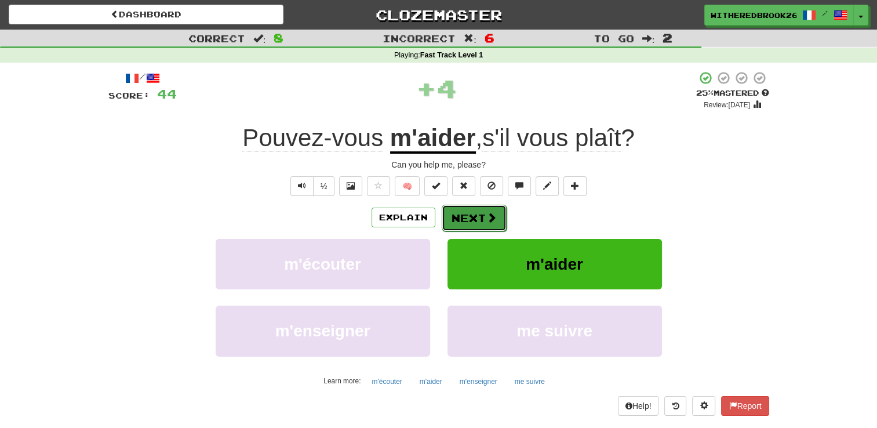
click at [480, 221] on button "Next" at bounding box center [474, 218] width 65 height 27
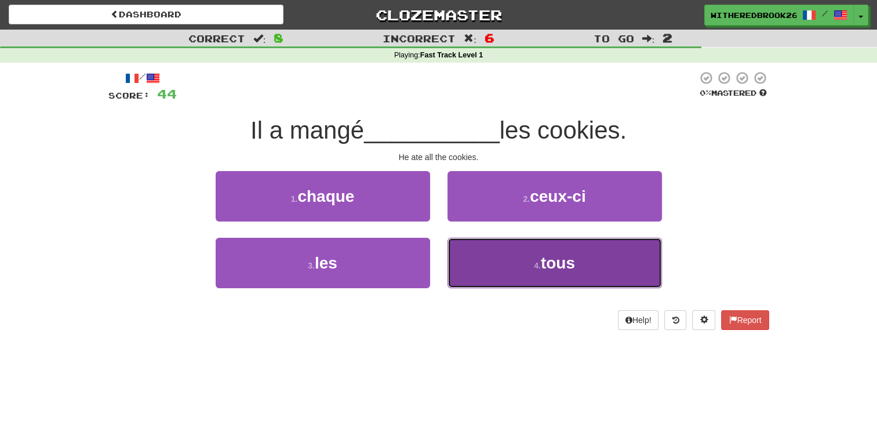
click at [533, 257] on button "4 . tous" at bounding box center [554, 263] width 214 height 50
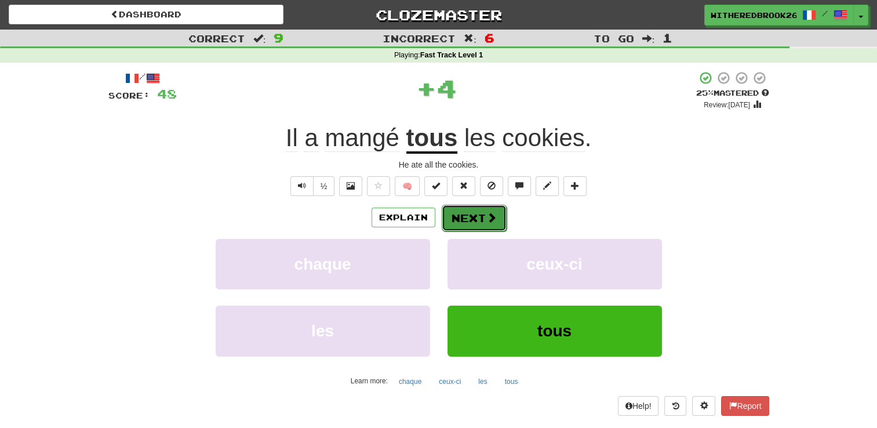
click at [469, 219] on button "Next" at bounding box center [474, 218] width 65 height 27
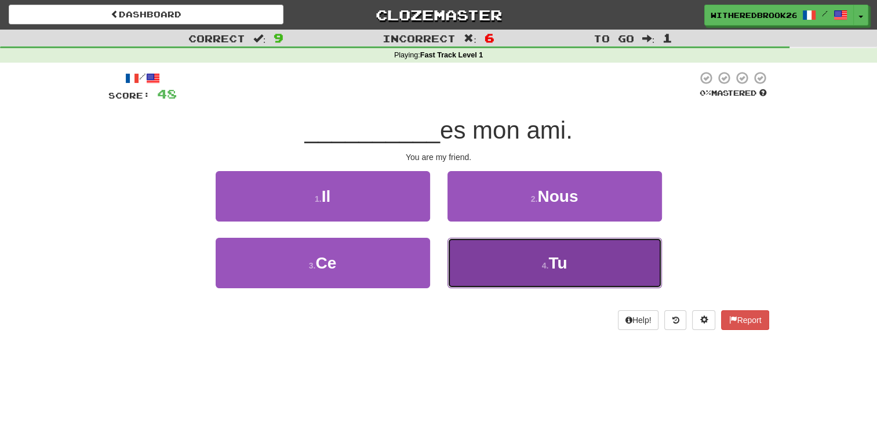
click at [508, 275] on button "4 . Tu" at bounding box center [554, 263] width 214 height 50
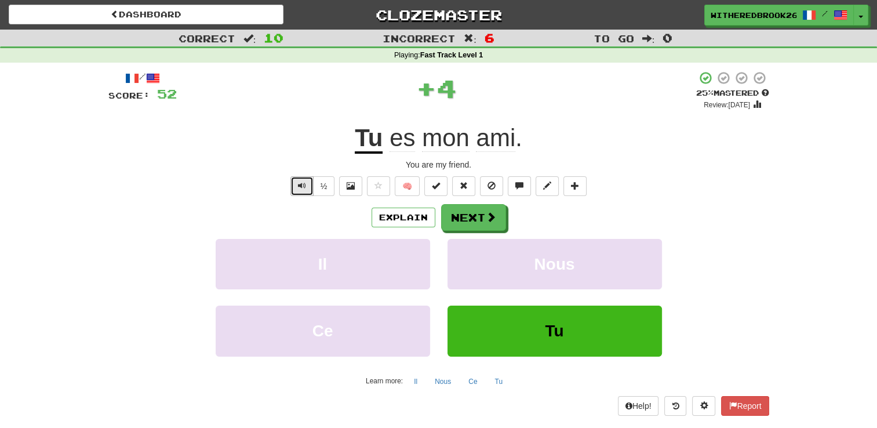
click at [303, 182] on span "Text-to-speech controls" at bounding box center [302, 185] width 8 height 8
click at [471, 214] on button "Next" at bounding box center [474, 218] width 65 height 27
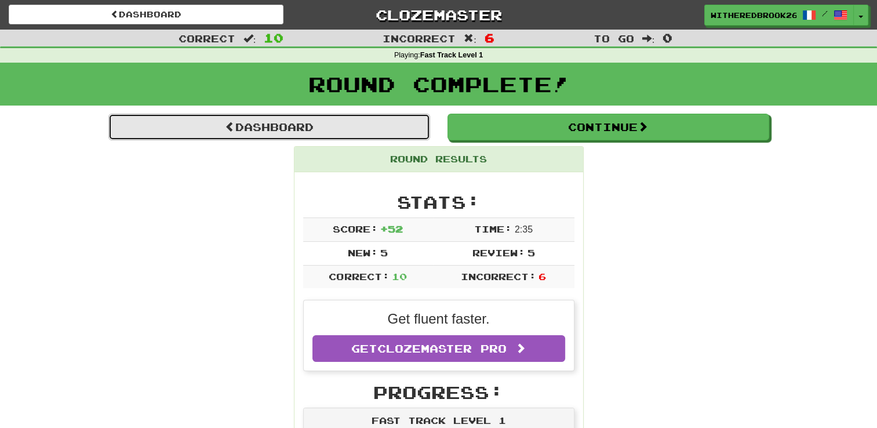
click at [268, 119] on link "Dashboard" at bounding box center [269, 127] width 322 height 27
